Goal: Navigation & Orientation: Find specific page/section

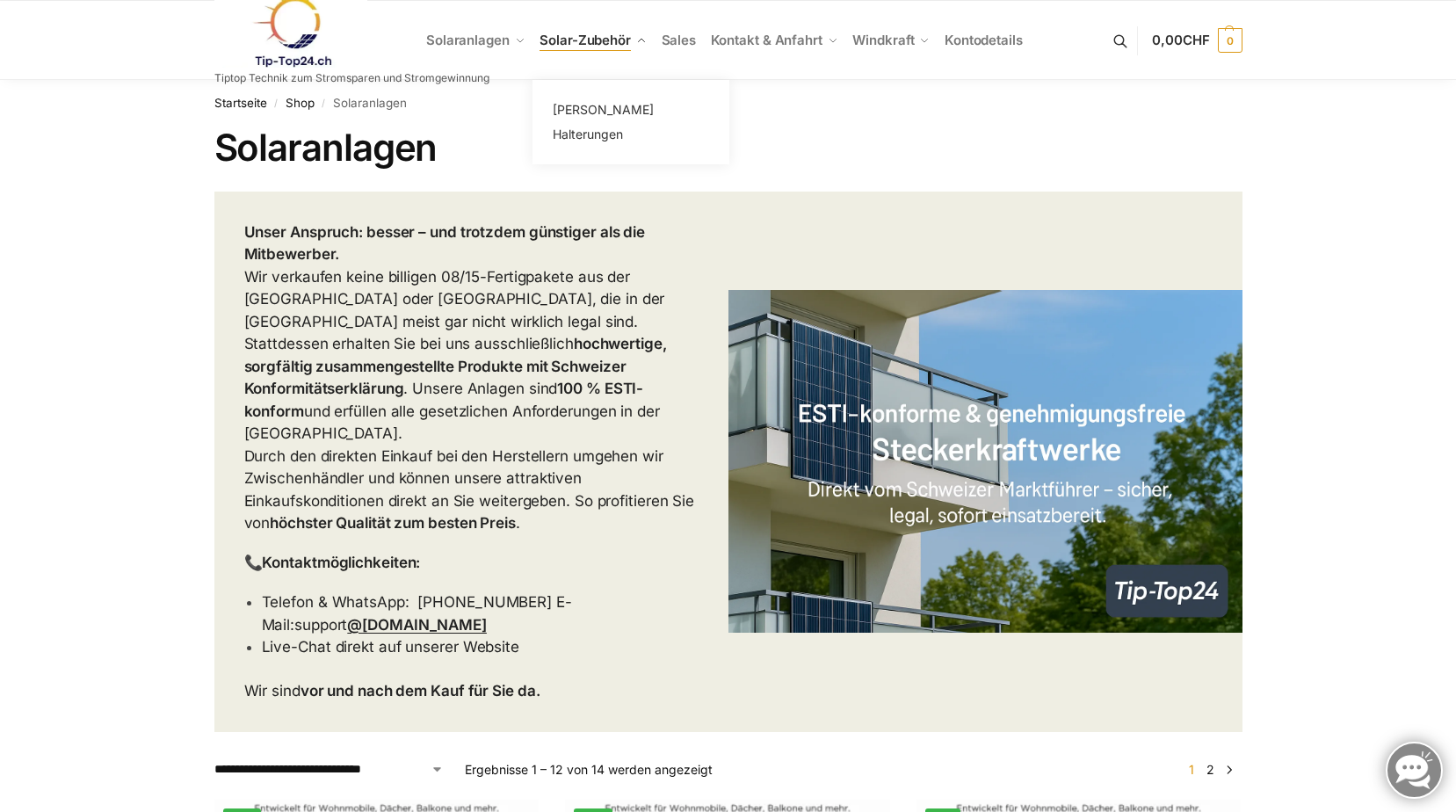
click at [617, 37] on span "Solar-Zubehör" at bounding box center [584, 40] width 91 height 17
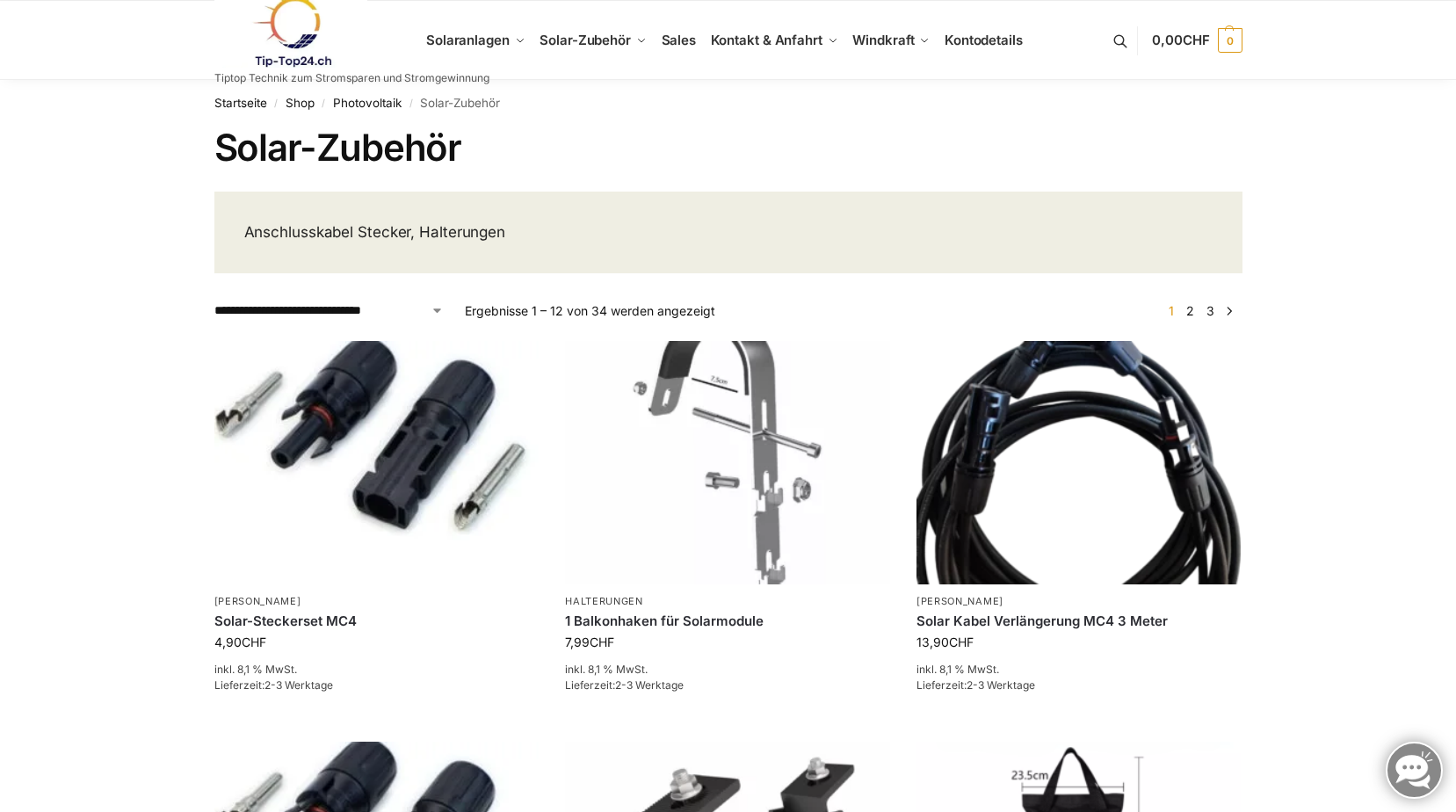
click at [600, 135] on h1 "Solar-Zubehör" at bounding box center [728, 148] width 1029 height 44
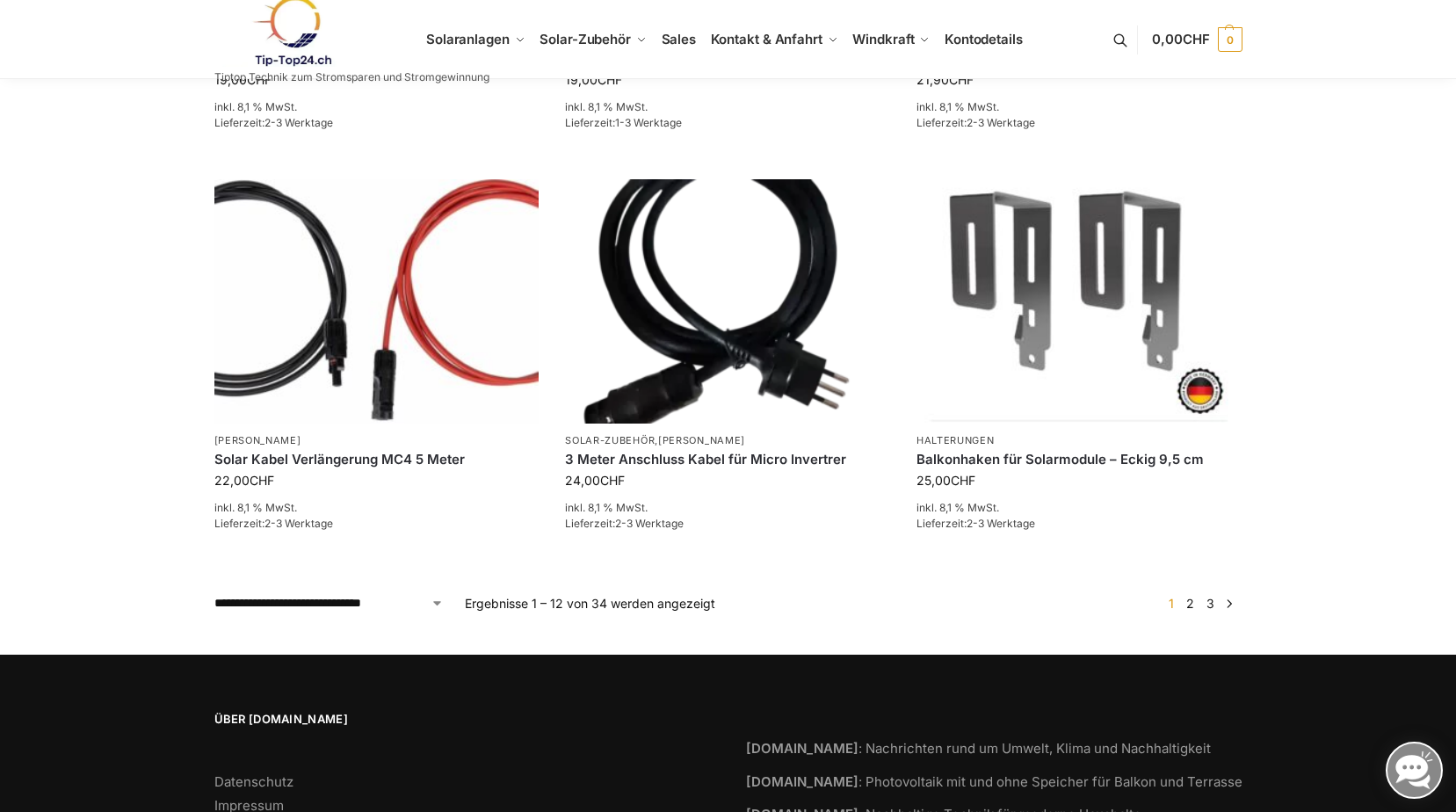
scroll to position [1491, 0]
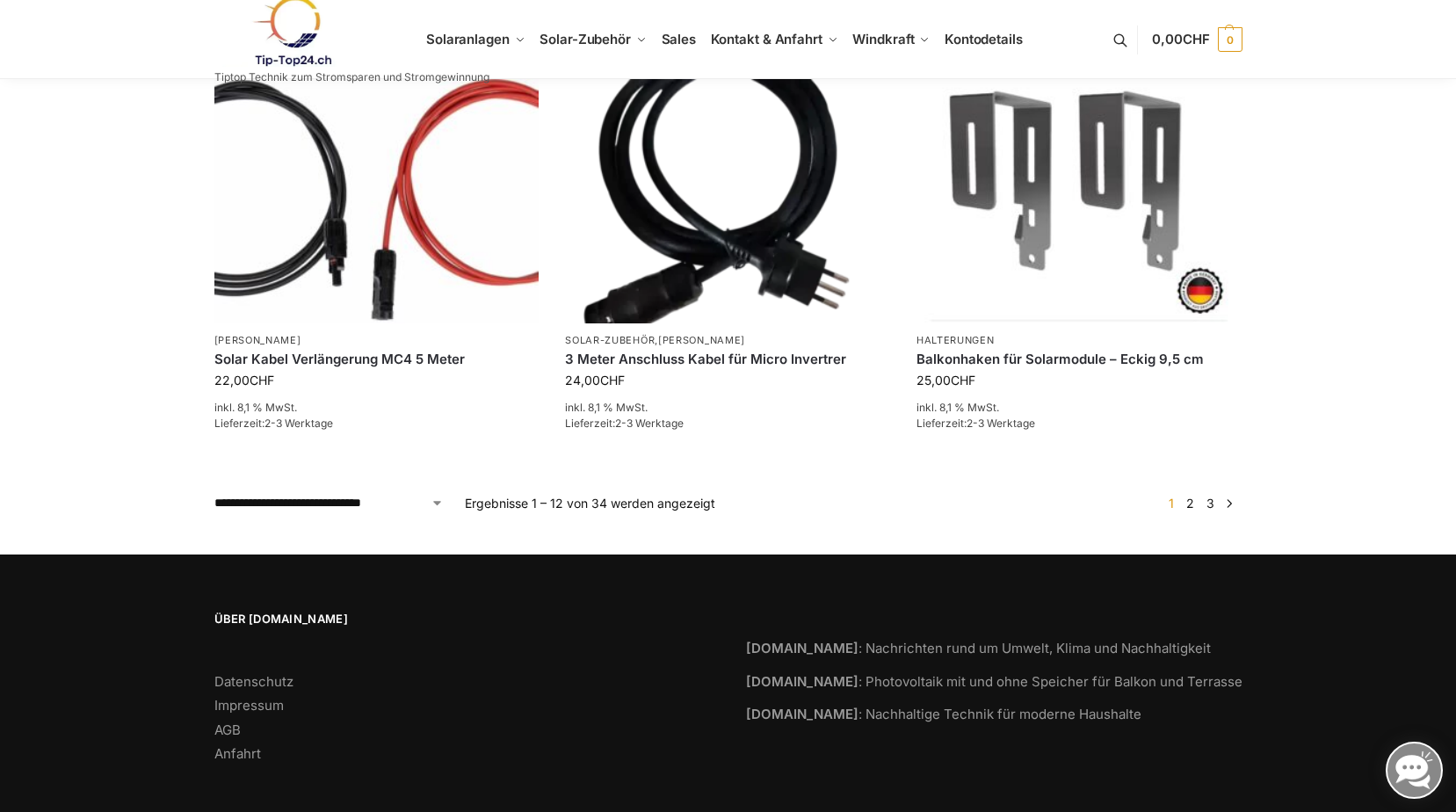
click at [1186, 496] on link "2" at bounding box center [1191, 503] width 17 height 15
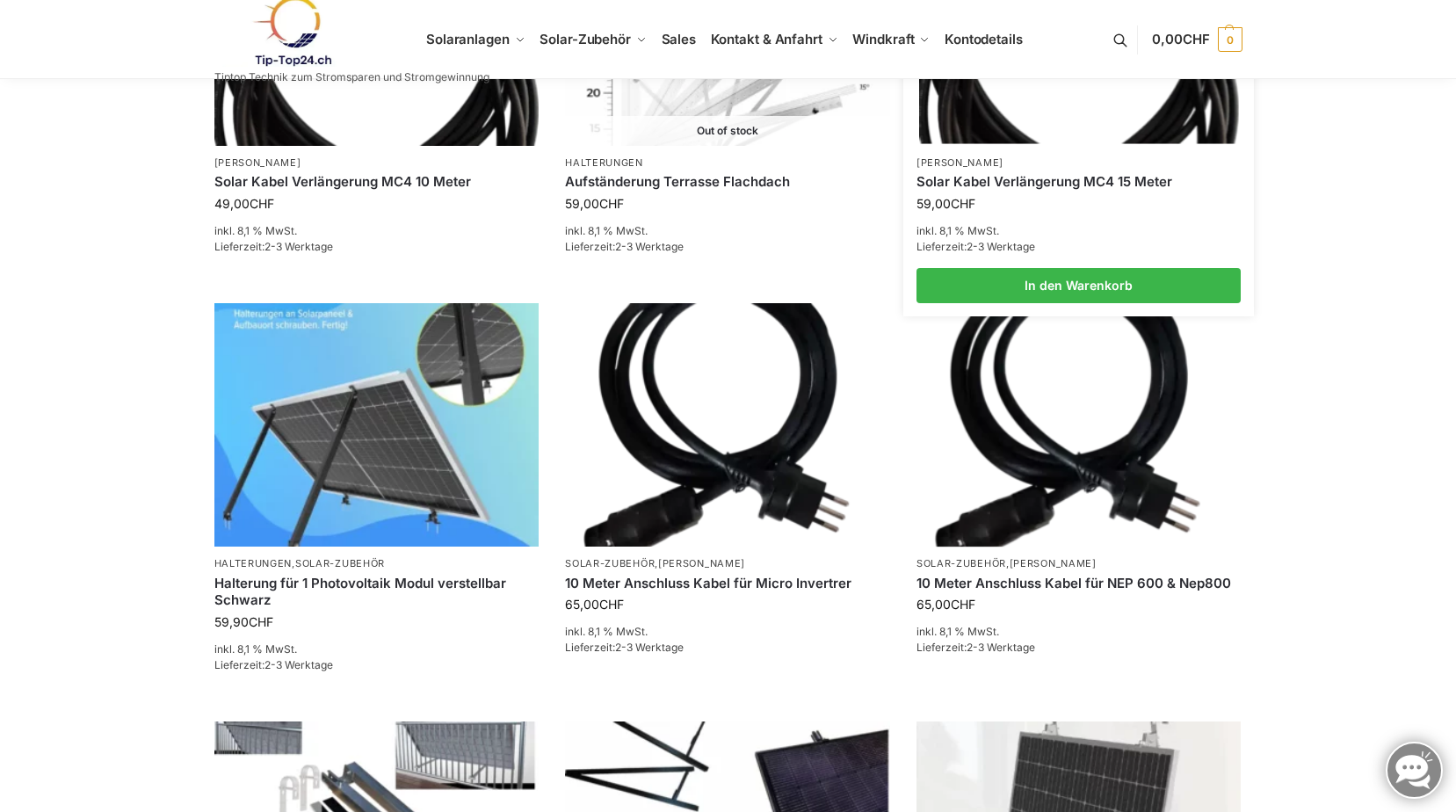
scroll to position [820, 0]
